Goal: Information Seeking & Learning: Find specific page/section

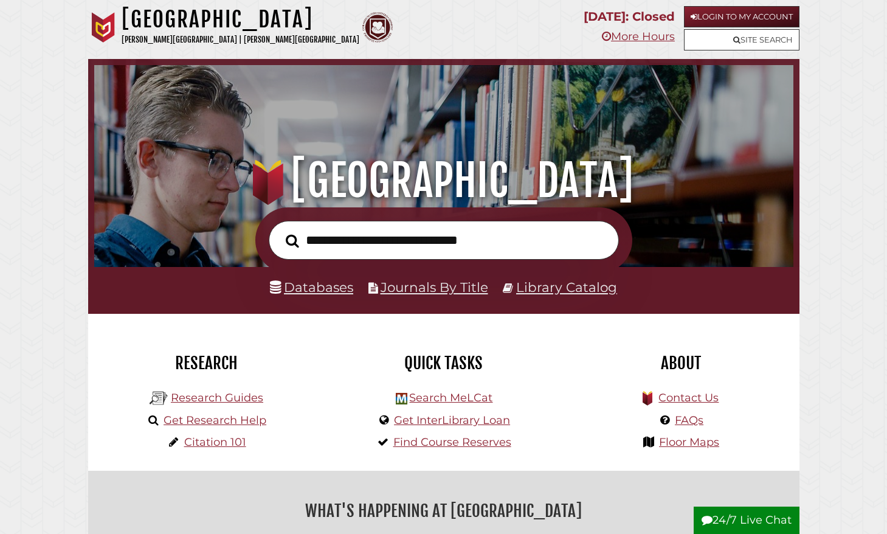
scroll to position [231, 693]
click at [748, 16] on link "Login to My Account" at bounding box center [742, 16] width 116 height 21
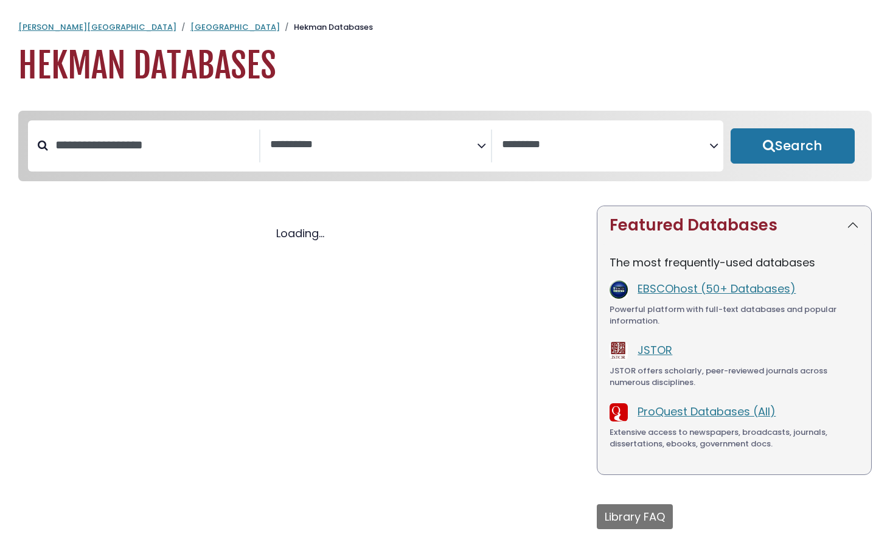
select select "Database Subject Filter"
select select "Database Vendors Filter"
select select "Database Subject Filter"
select select "Database Vendors Filter"
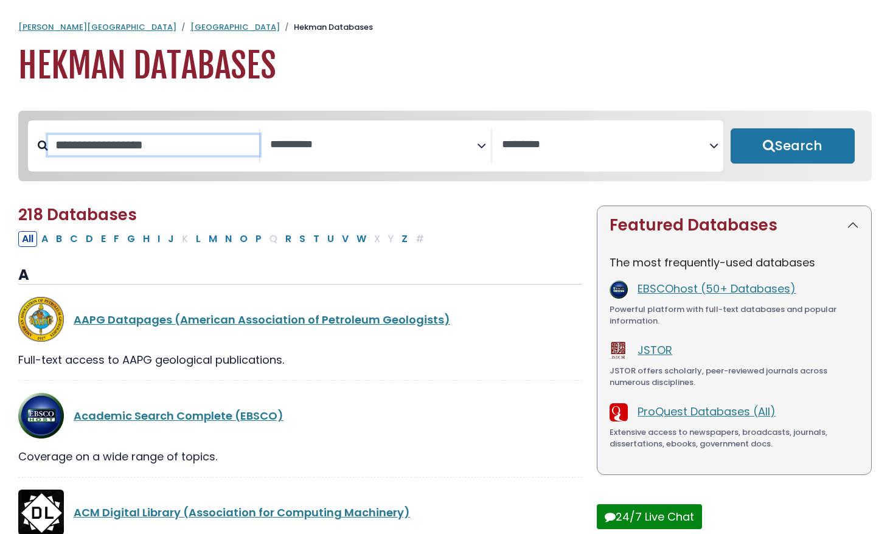
click at [169, 150] on input "Search database by title or keyword" at bounding box center [153, 145] width 211 height 20
type input "****"
click at [730, 128] on button "Search" at bounding box center [792, 145] width 125 height 35
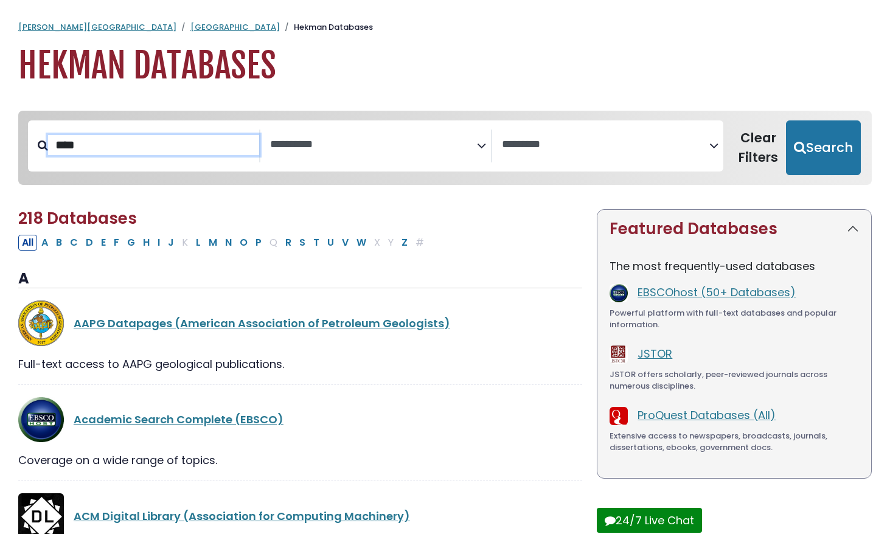
select select "Database Subject Filter"
select select "Database Vendors Filter"
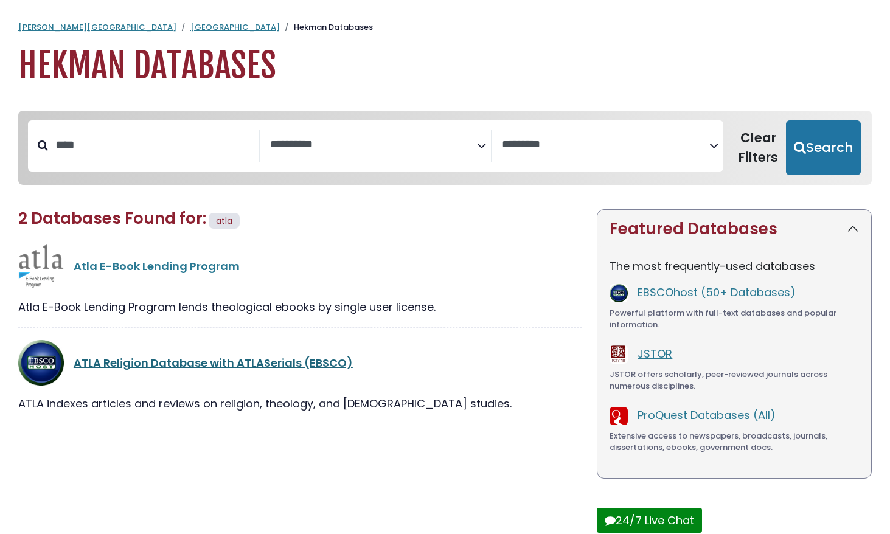
click at [204, 360] on link "ATLA Religion Database with ATLASerials (EBSCO)" at bounding box center [213, 362] width 279 height 15
click at [245, 362] on link "ATLA Religion Database with ATLASerials (EBSCO)" at bounding box center [213, 362] width 279 height 15
